Goal: Transaction & Acquisition: Purchase product/service

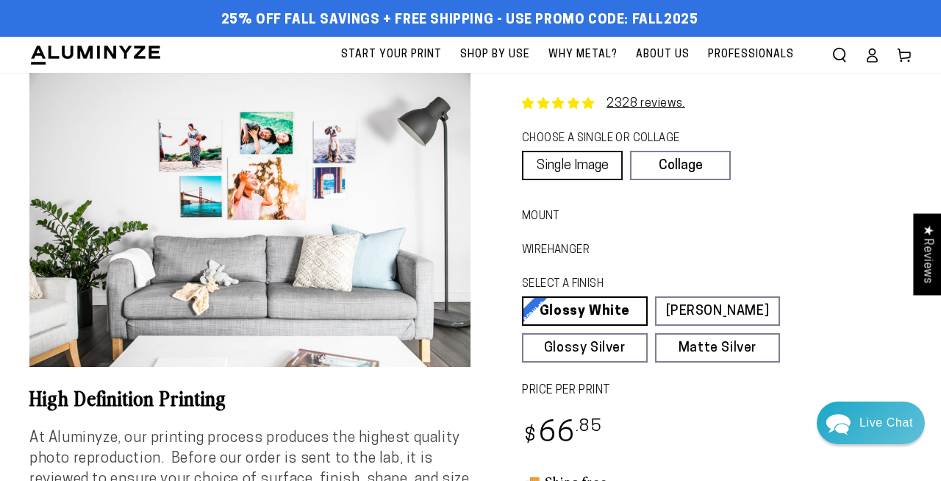
click at [591, 161] on link "Single Image" at bounding box center [572, 165] width 101 height 29
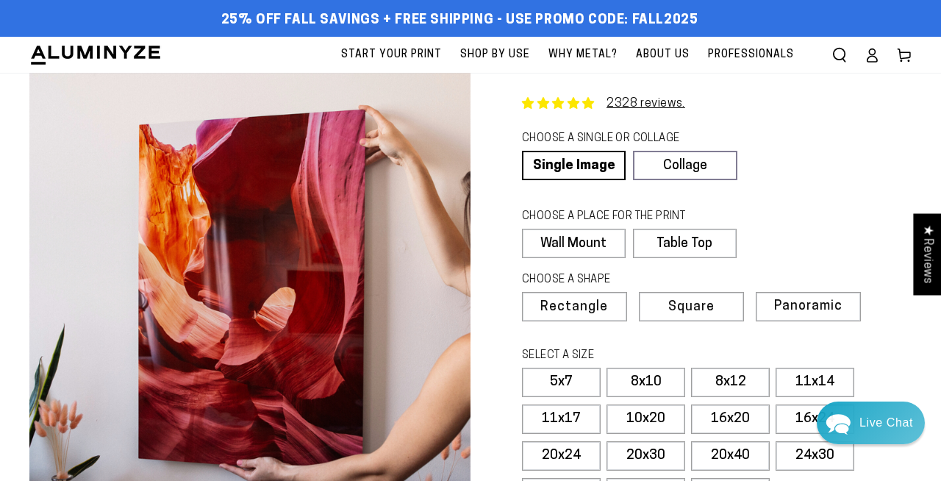
scroll to position [41, 0]
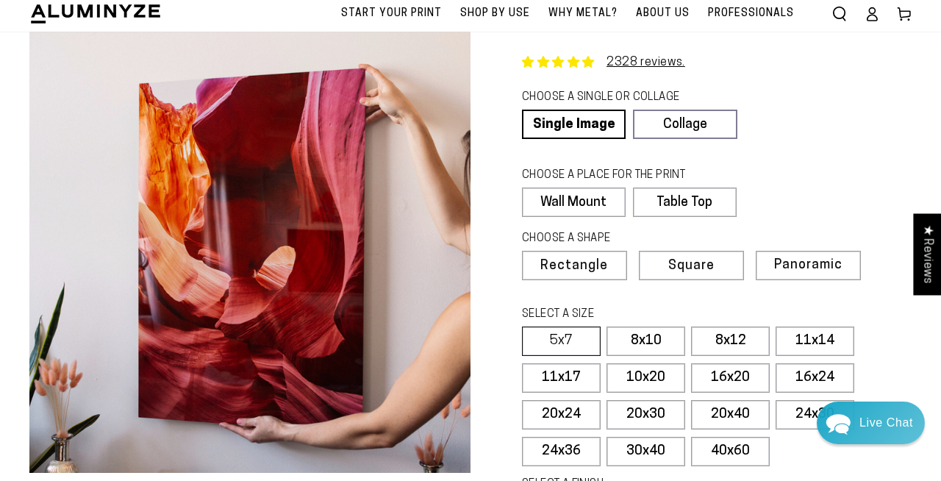
click at [573, 343] on label "5x7" at bounding box center [561, 341] width 79 height 29
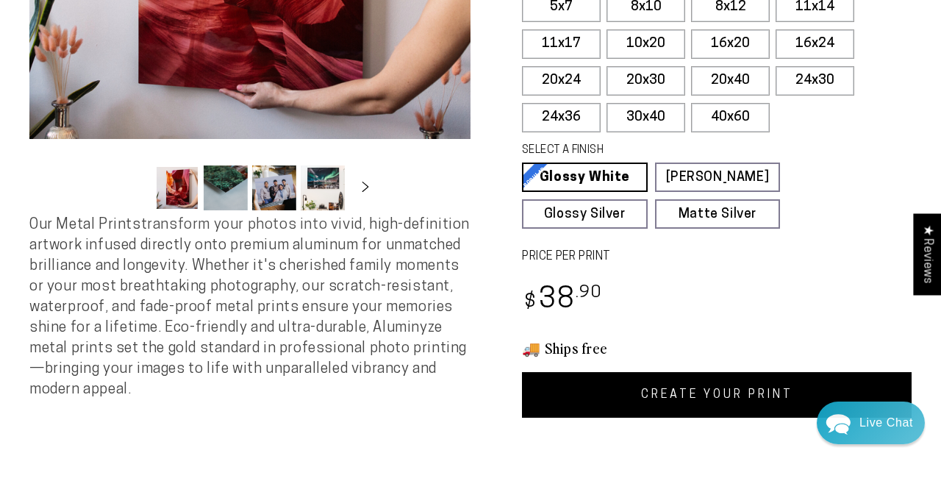
scroll to position [378, 0]
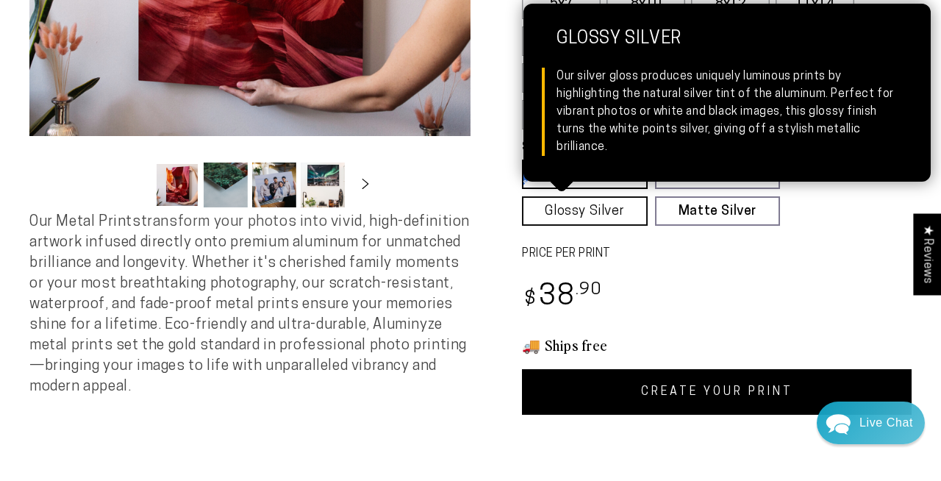
click at [609, 206] on link "Glossy Silver Glossy Silver Our silver gloss produces uniquely luminous prints …" at bounding box center [585, 210] width 126 height 29
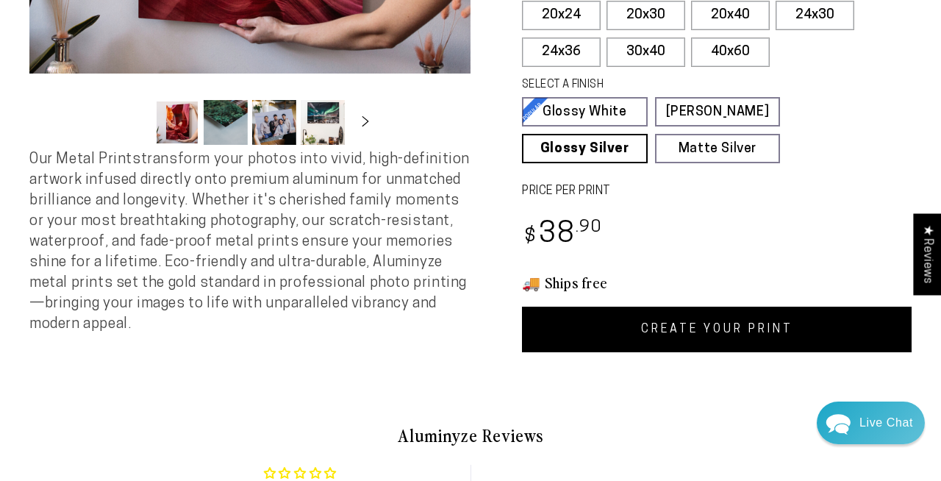
scroll to position [441, 0]
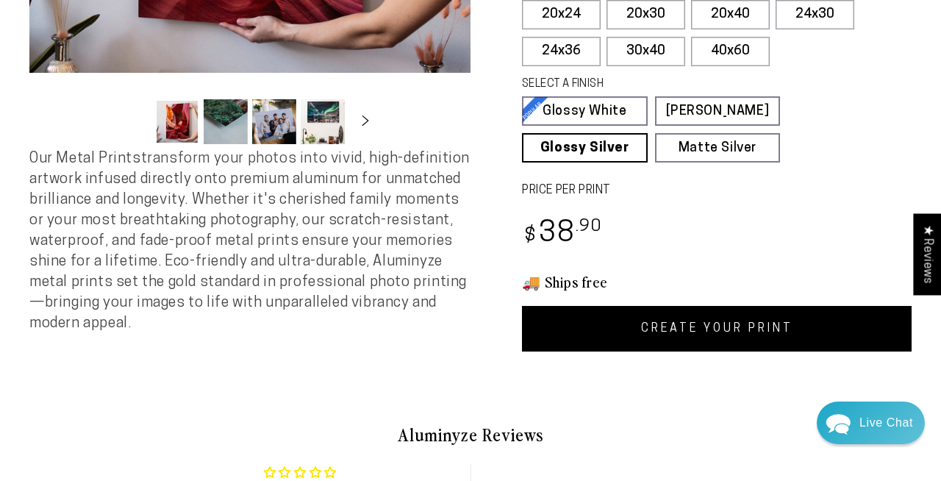
click at [677, 332] on link "CREATE YOUR PRINT" at bounding box center [717, 329] width 390 height 46
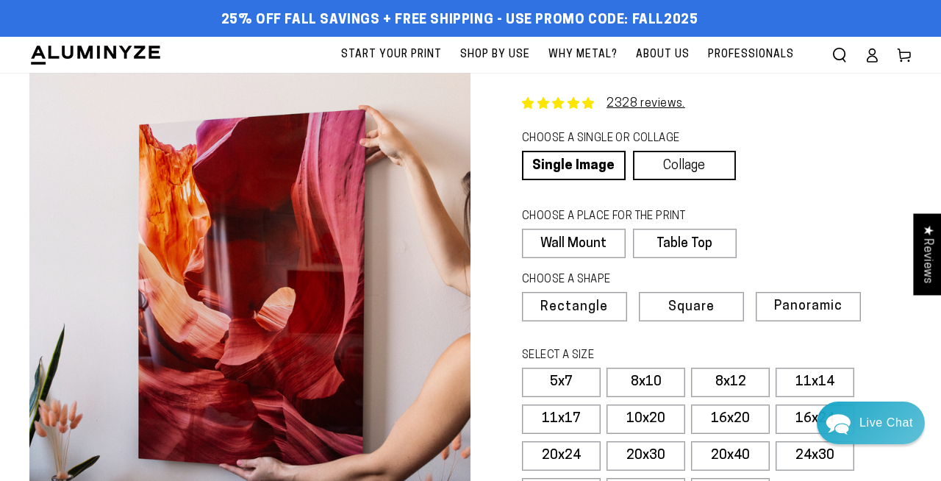
click at [686, 160] on link "Collage" at bounding box center [685, 165] width 104 height 29
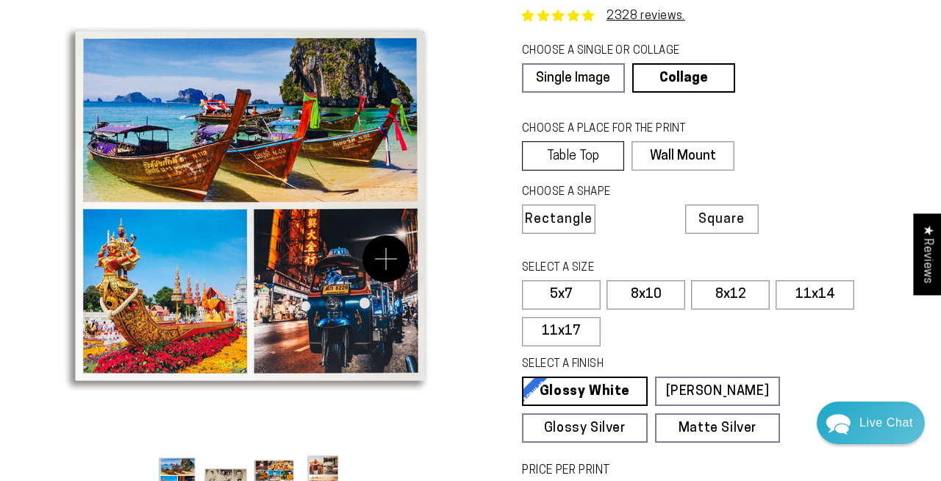
scroll to position [64, 0]
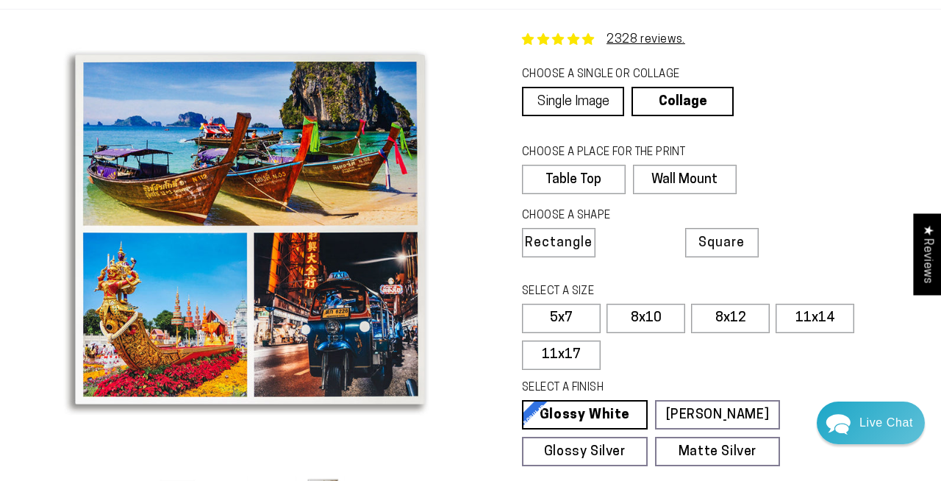
click at [588, 93] on link "Single Image" at bounding box center [573, 101] width 102 height 29
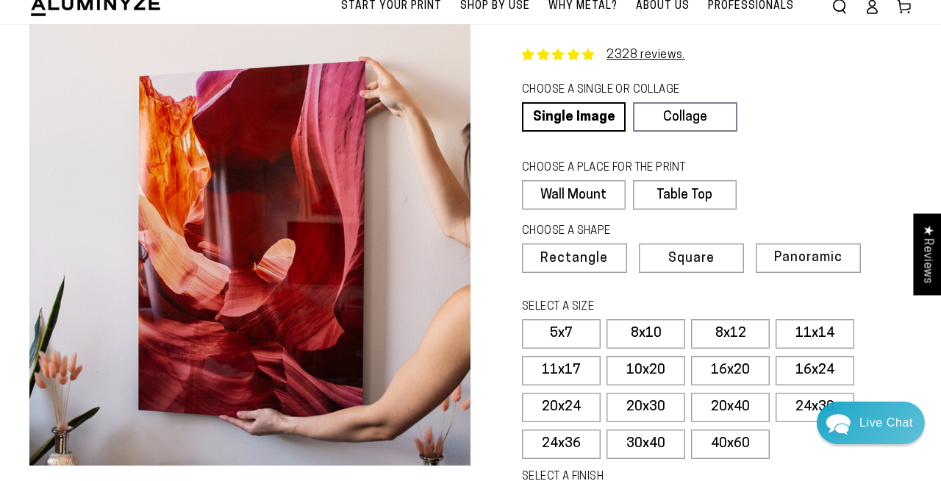
scroll to position [63, 0]
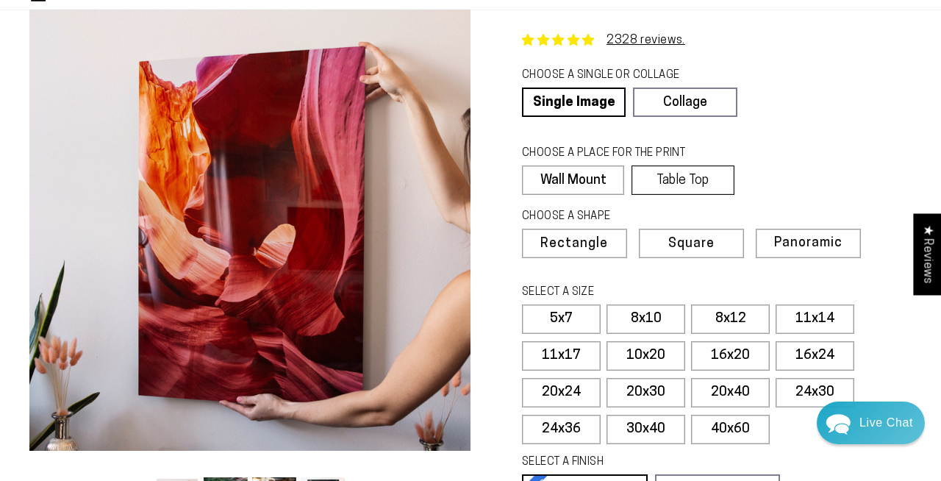
click at [707, 181] on label "Table Top" at bounding box center [683, 179] width 102 height 29
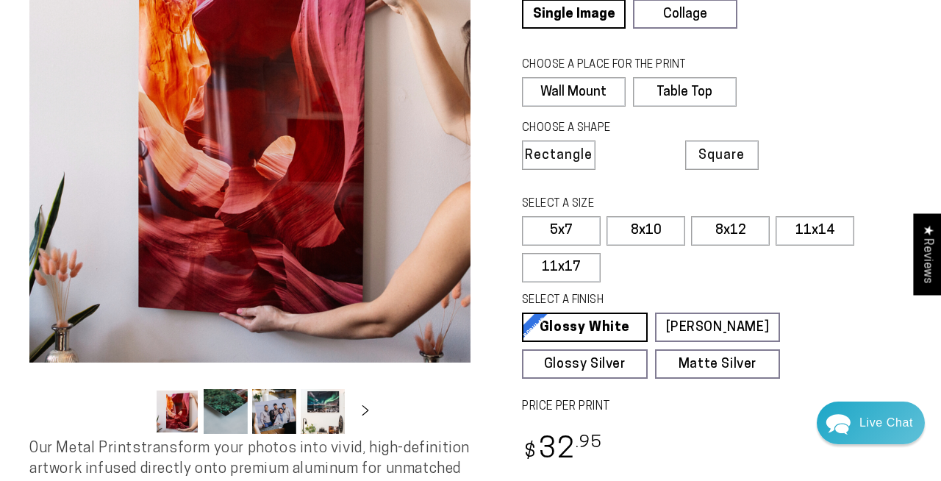
scroll to position [74, 0]
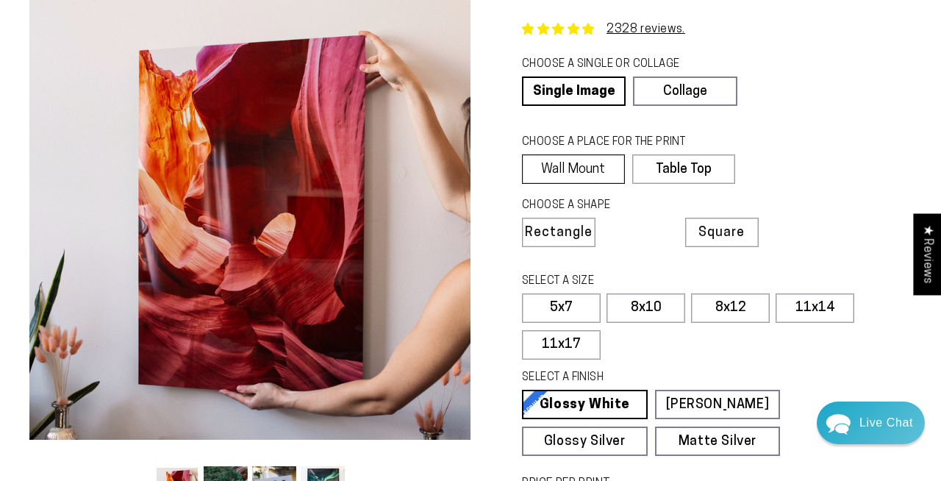
click at [588, 169] on label "Wall Mount" at bounding box center [573, 168] width 103 height 29
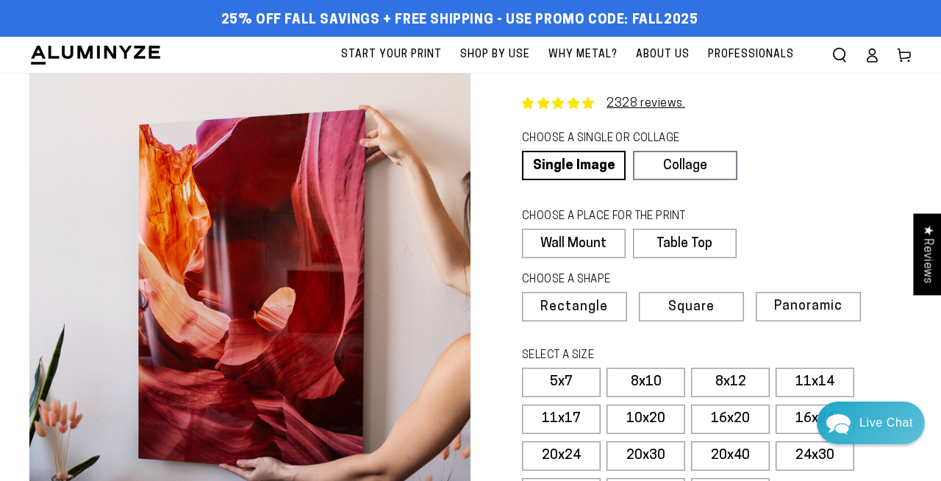
click at [391, 51] on span "Start Your Print" at bounding box center [391, 55] width 101 height 18
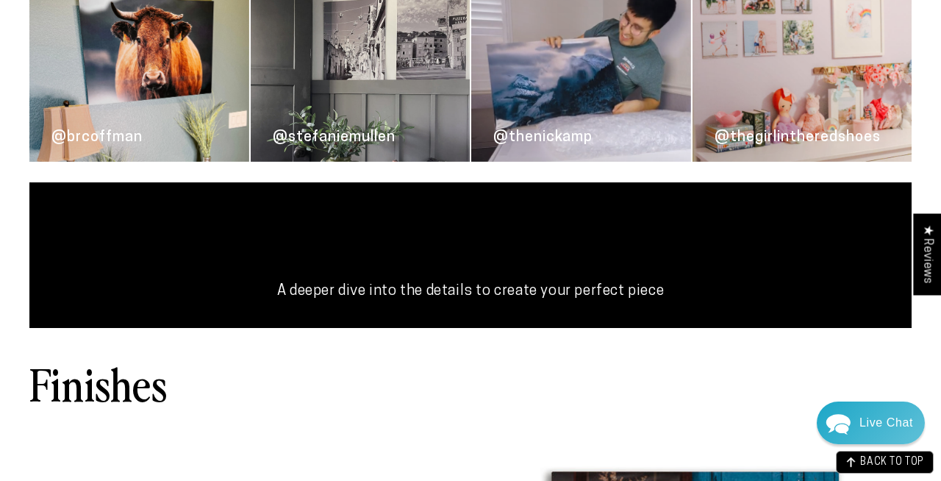
scroll to position [1414, 0]
